Goal: Information Seeking & Learning: Learn about a topic

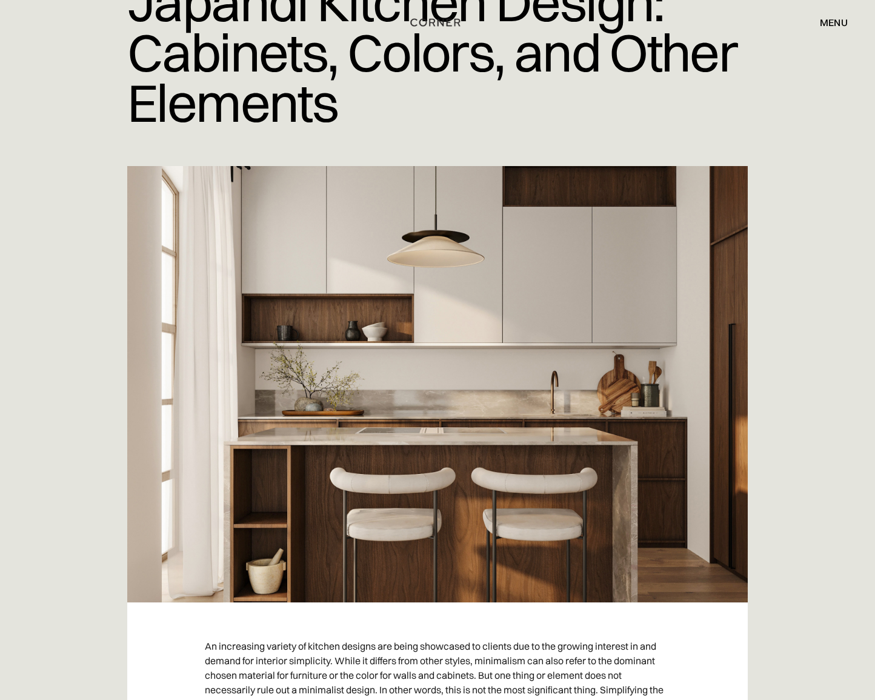
scroll to position [169, 0]
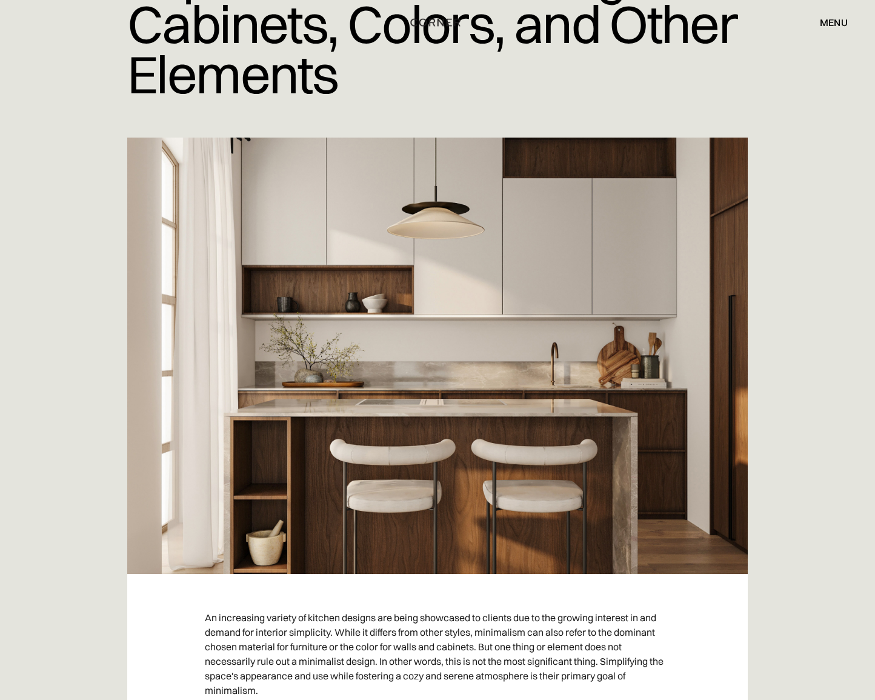
click at [362, 183] on img at bounding box center [437, 356] width 620 height 436
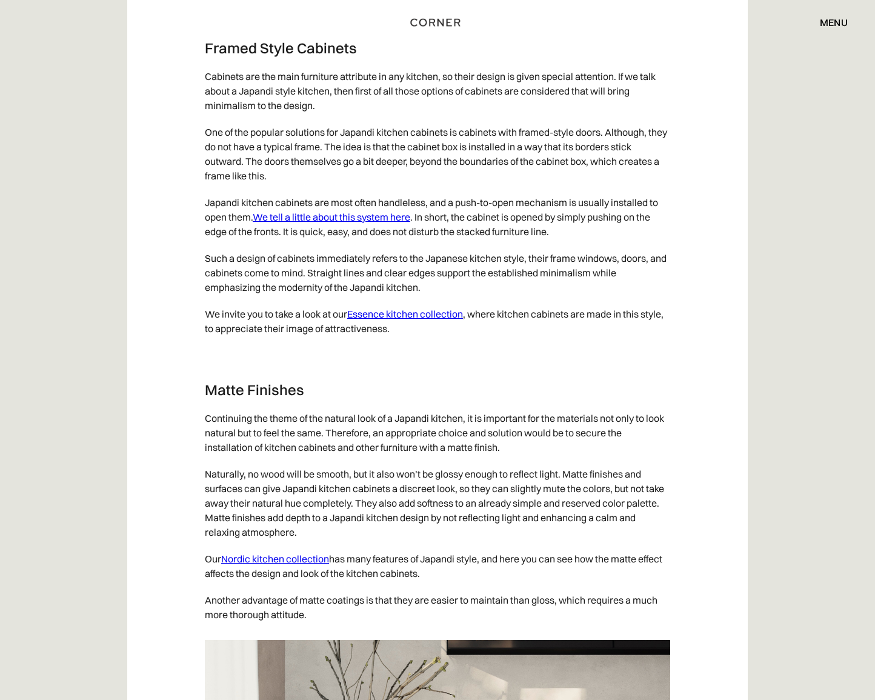
scroll to position [5178, 0]
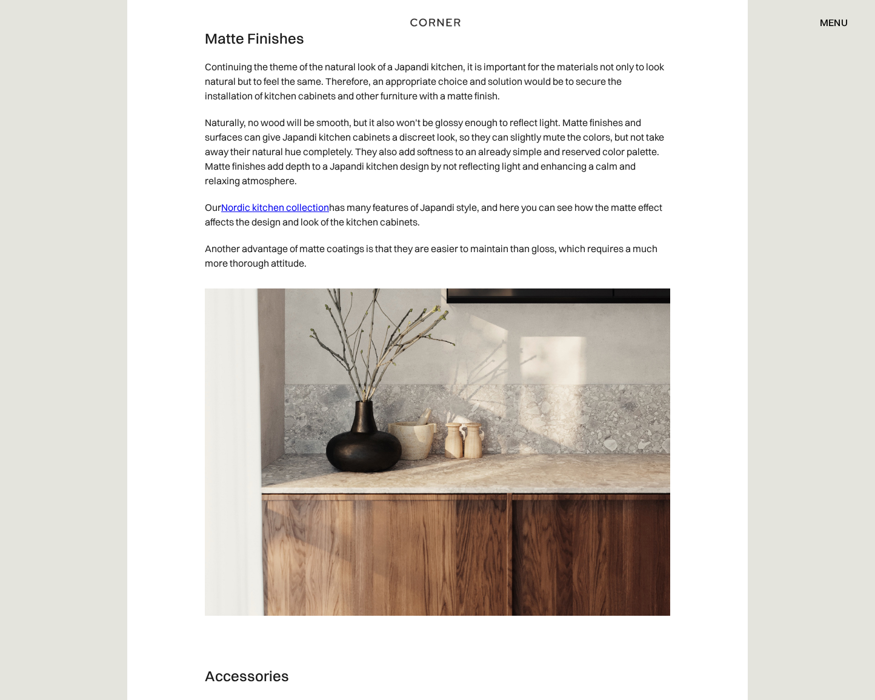
click at [298, 213] on link "Nordic kitchen collection" at bounding box center [275, 207] width 108 height 12
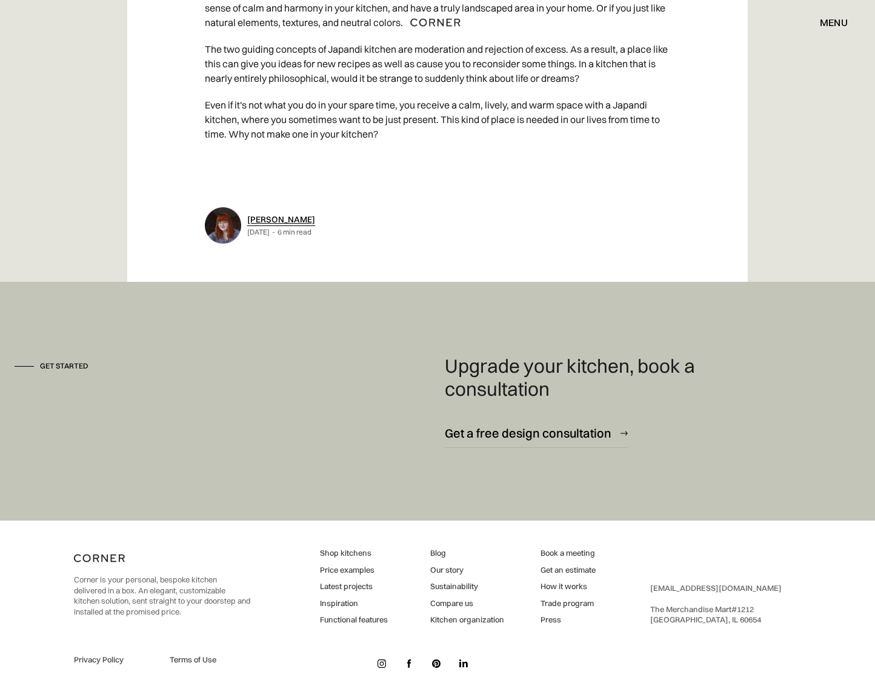
scroll to position [6135, 0]
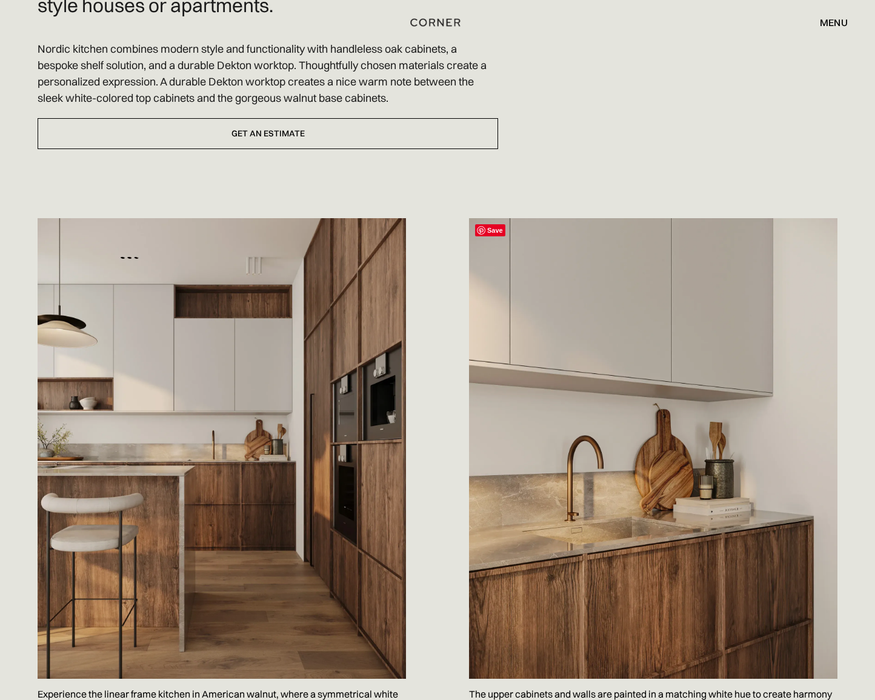
scroll to position [502, 0]
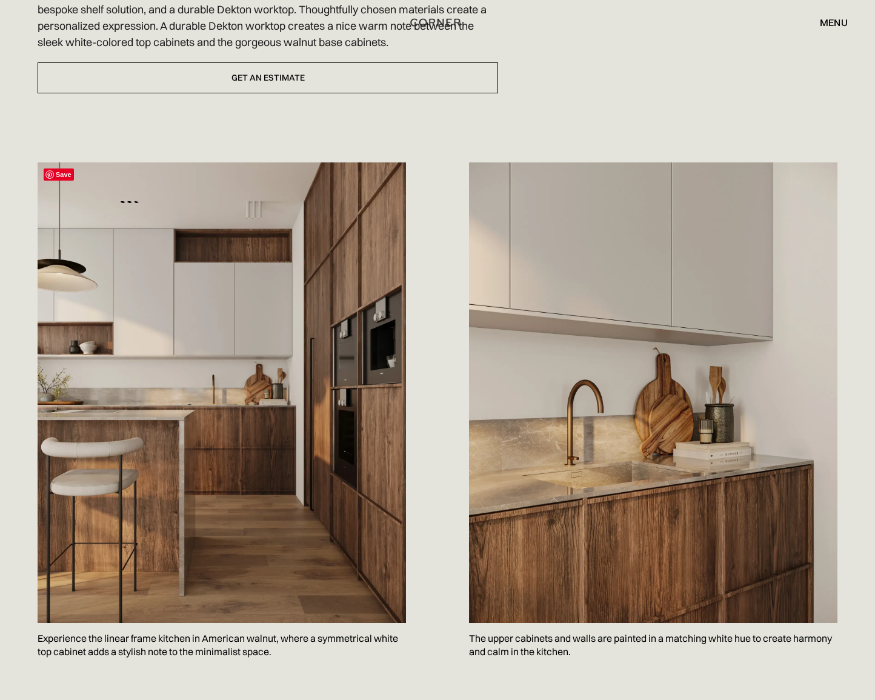
click at [63, 168] on span "Save" at bounding box center [59, 174] width 30 height 12
click at [488, 168] on span "Save" at bounding box center [490, 174] width 30 height 12
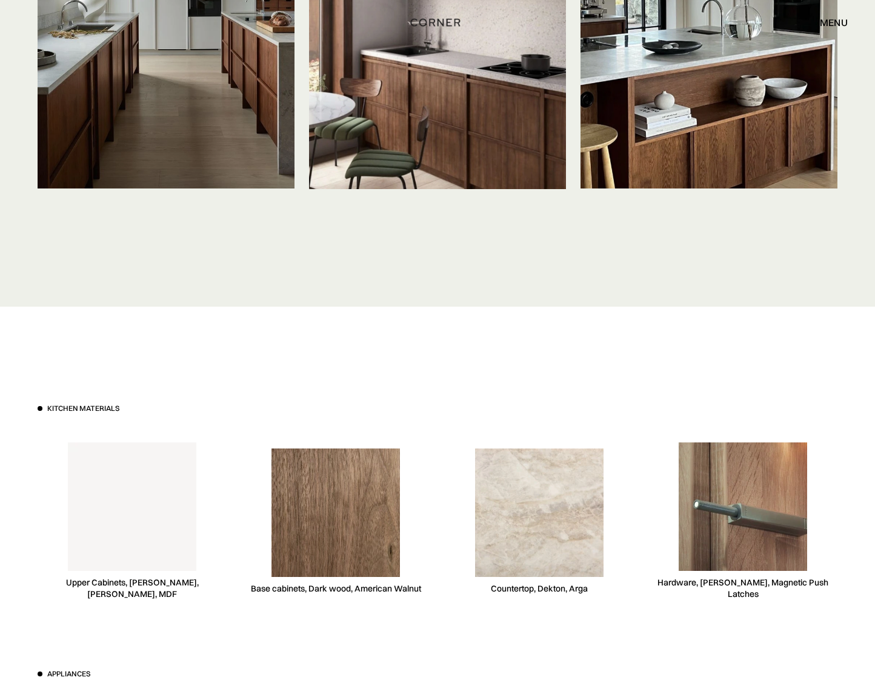
scroll to position [3153, 0]
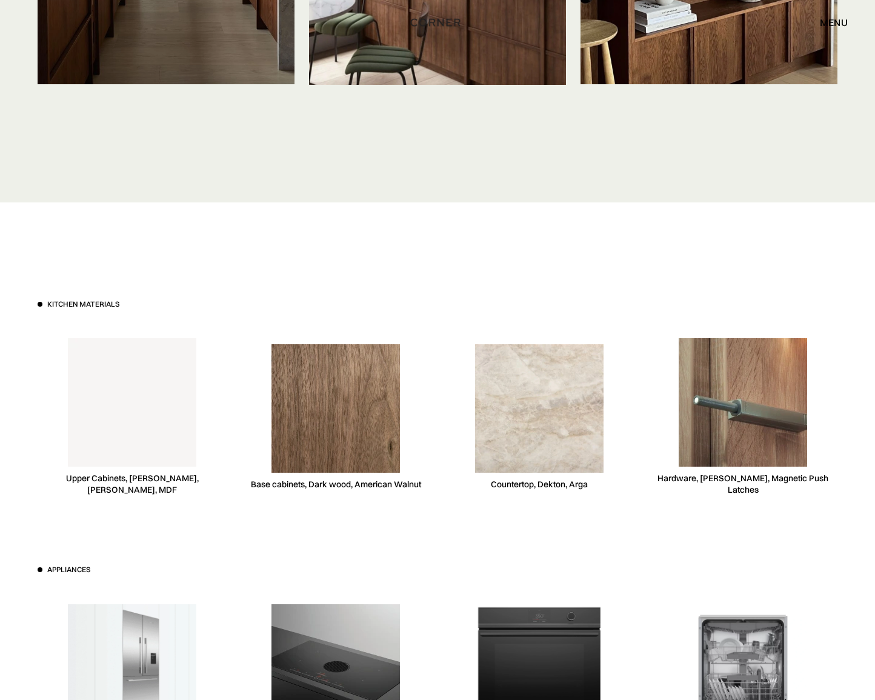
click at [537, 449] on div "Countertop, Dekton, Arga" at bounding box center [539, 417] width 189 height 187
drag, startPoint x: 591, startPoint y: 456, endPoint x: 485, endPoint y: 457, distance: 105.4
click at [485, 457] on div "Countertop, Dekton, Arga" at bounding box center [539, 417] width 189 height 187
copy div "Countertop, Dekton, Arga"
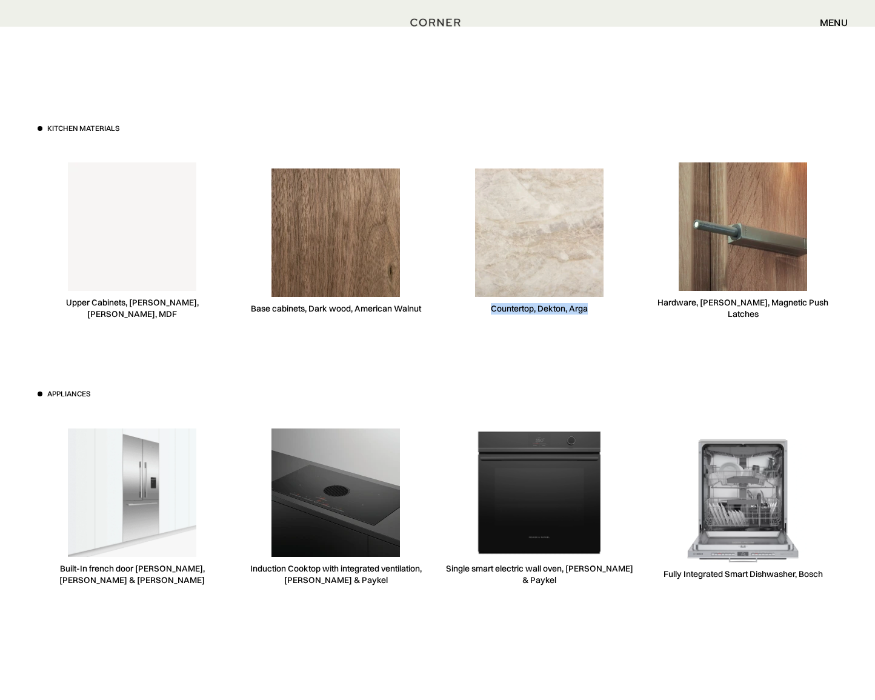
scroll to position [3552, 0]
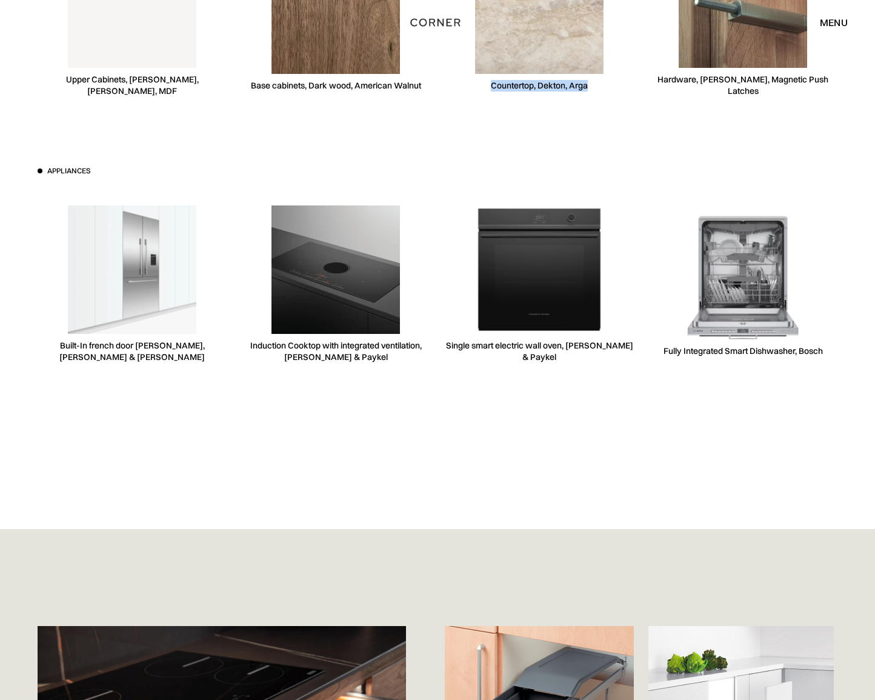
click at [548, 64] on div "Countertop, Dekton, Arga" at bounding box center [539, 18] width 189 height 187
drag, startPoint x: 593, startPoint y: 57, endPoint x: 484, endPoint y: 62, distance: 108.6
click at [484, 62] on div "Countertop, Dekton, Arga" at bounding box center [539, 18] width 189 height 187
copy div "Countertop, Dekton, Arga"
